Goal: Task Accomplishment & Management: Manage account settings

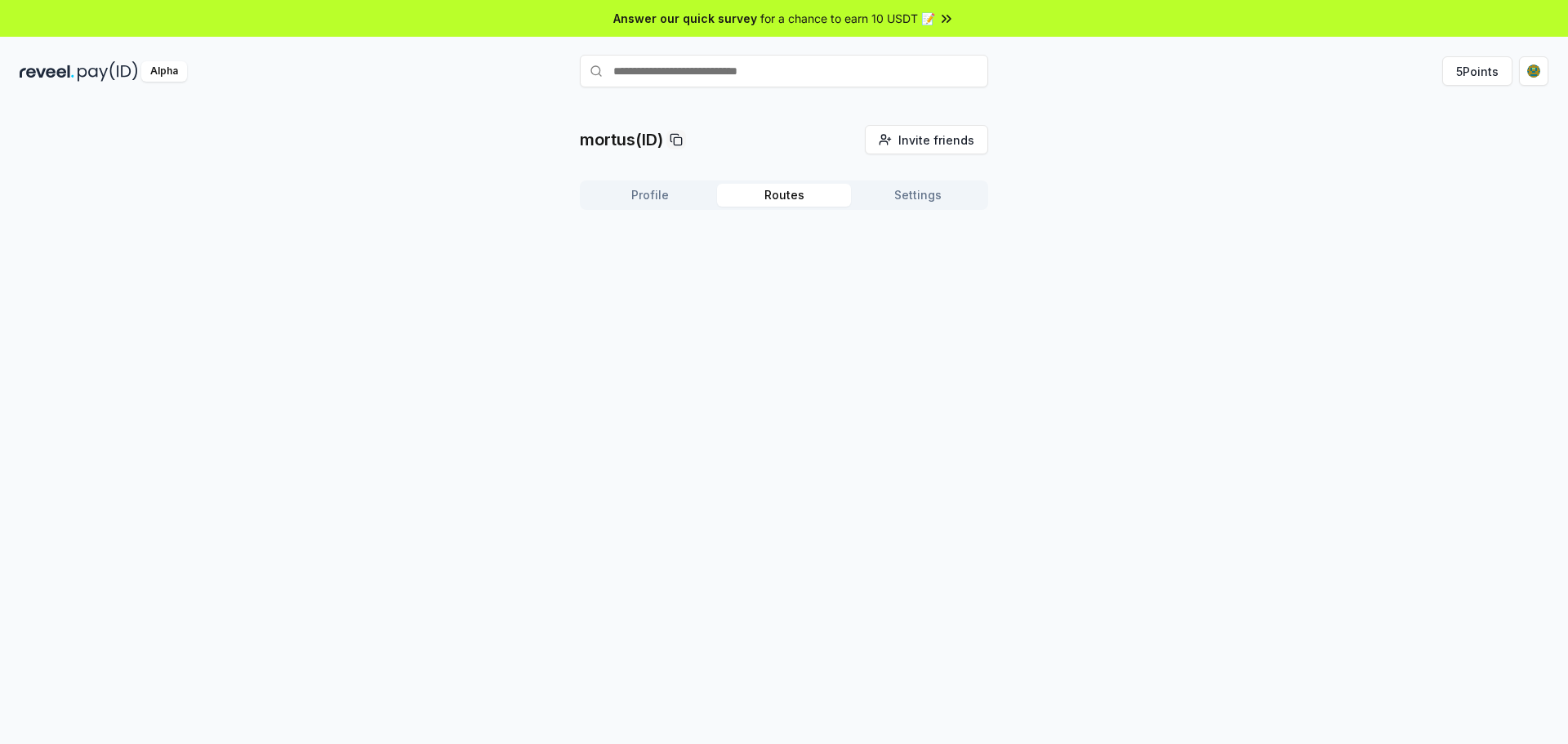
click at [800, 193] on button "Routes" at bounding box center [784, 195] width 134 height 23
click at [899, 193] on button "Settings" at bounding box center [918, 195] width 134 height 23
click at [647, 200] on button "Profile" at bounding box center [650, 195] width 134 height 23
